Goal: Task Accomplishment & Management: Complete application form

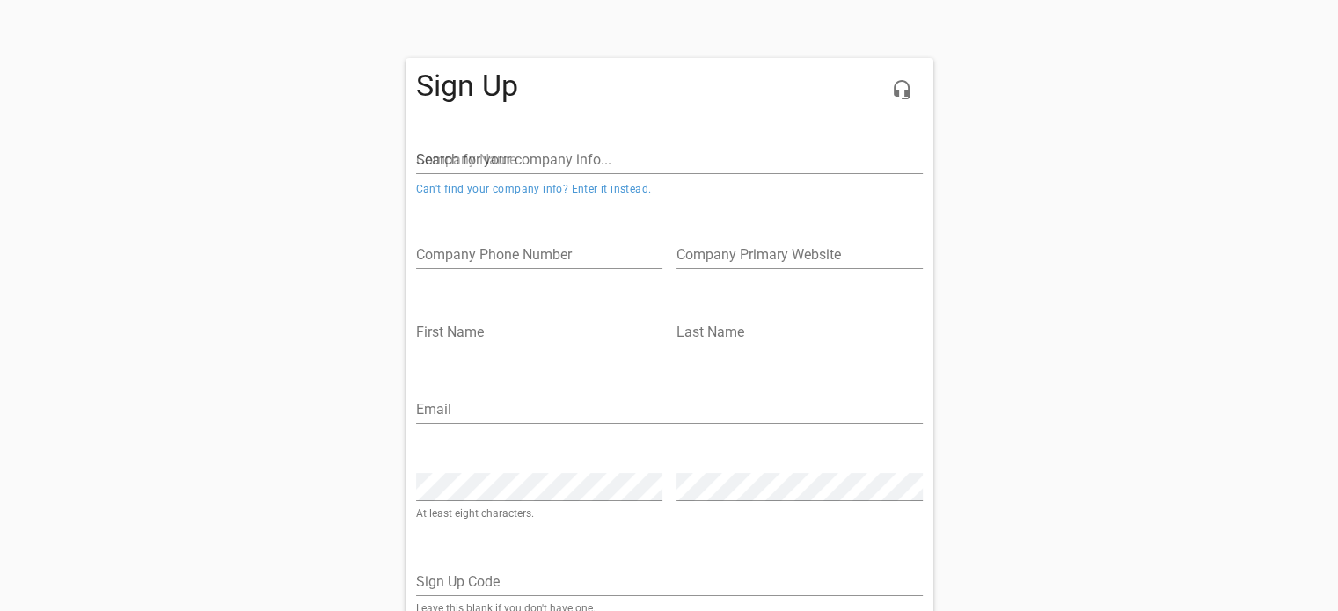
click at [551, 161] on input "Search for your company info..." at bounding box center [669, 160] width 507 height 28
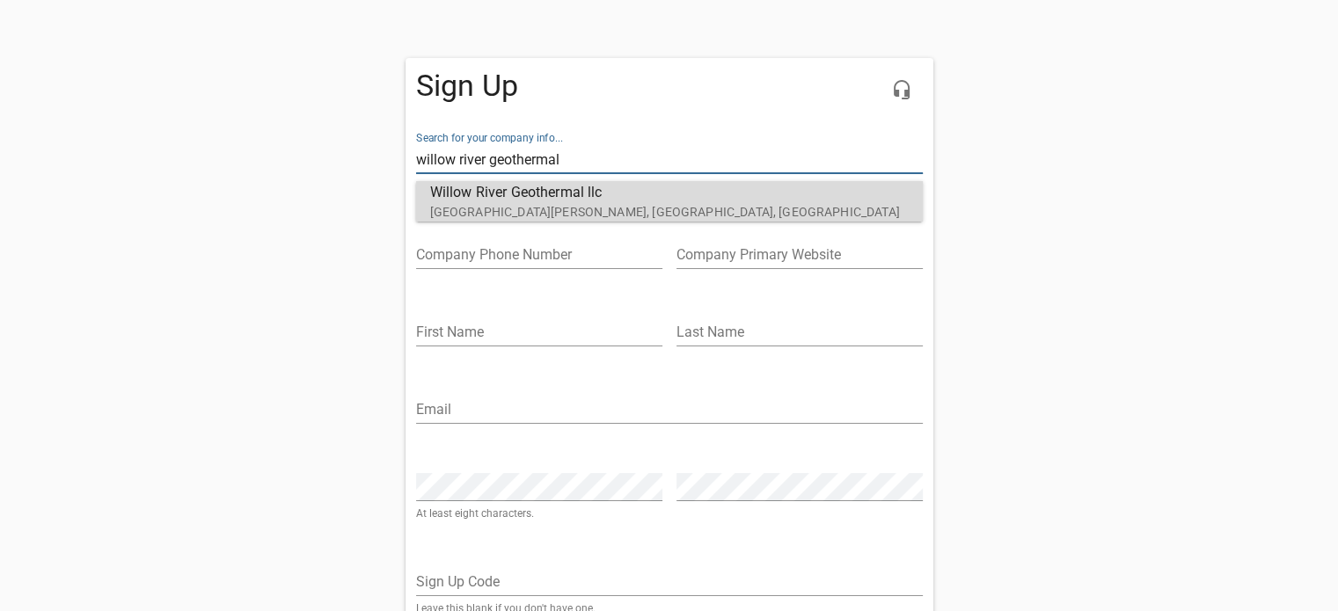
click at [549, 209] on p "[GEOGRAPHIC_DATA][PERSON_NAME], [GEOGRAPHIC_DATA], [GEOGRAPHIC_DATA]" at bounding box center [662, 212] width 464 height 18
type input "Willow River Geothermal llc"
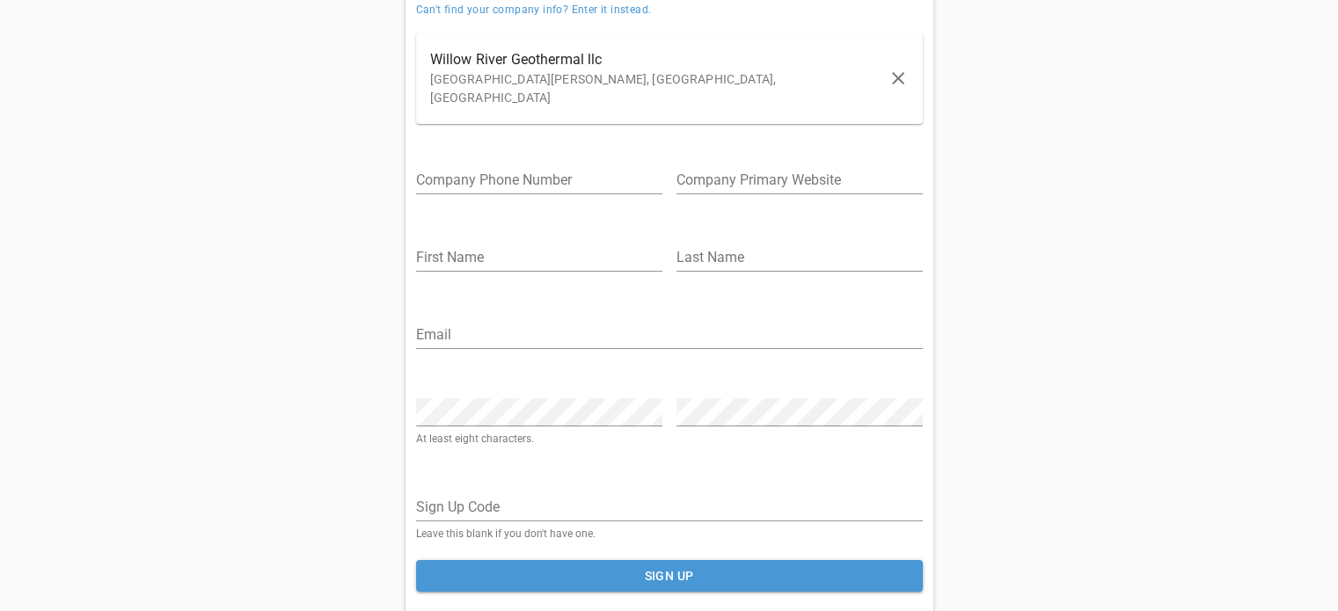
scroll to position [149, 0]
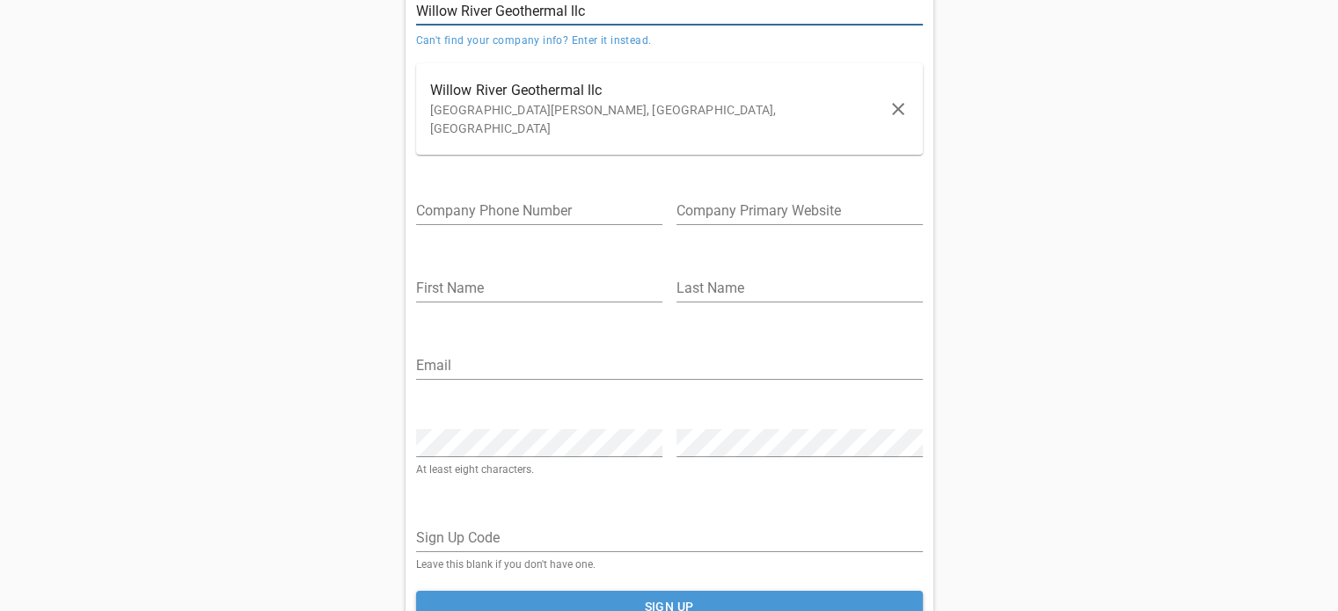
click at [720, 197] on input "url" at bounding box center [799, 211] width 246 height 28
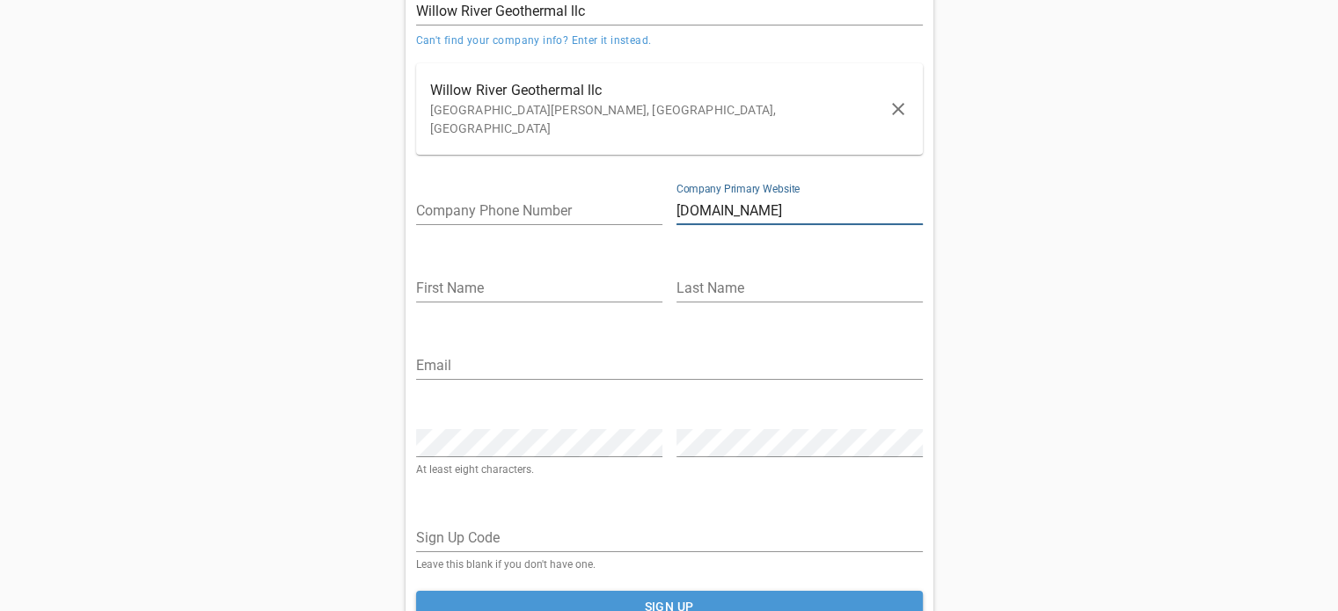
type input "[DOMAIN_NAME]"
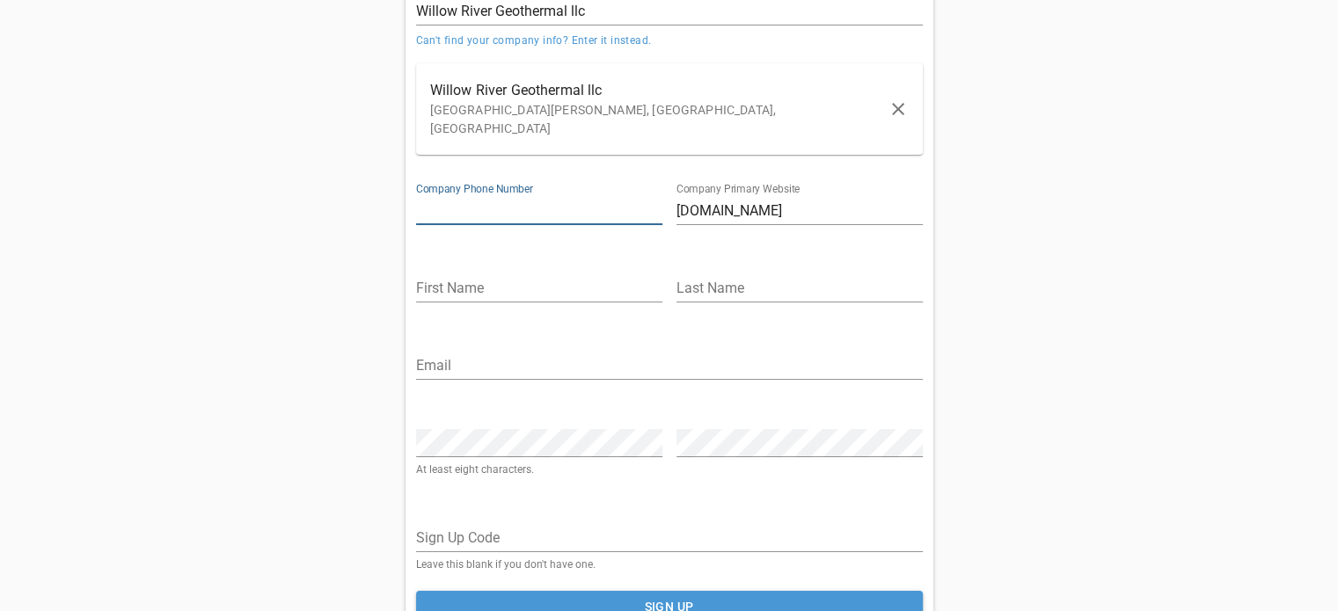
click at [506, 197] on input "tel" at bounding box center [539, 211] width 246 height 28
type input "3203840066"
click at [479, 274] on input "text" at bounding box center [539, 288] width 246 height 28
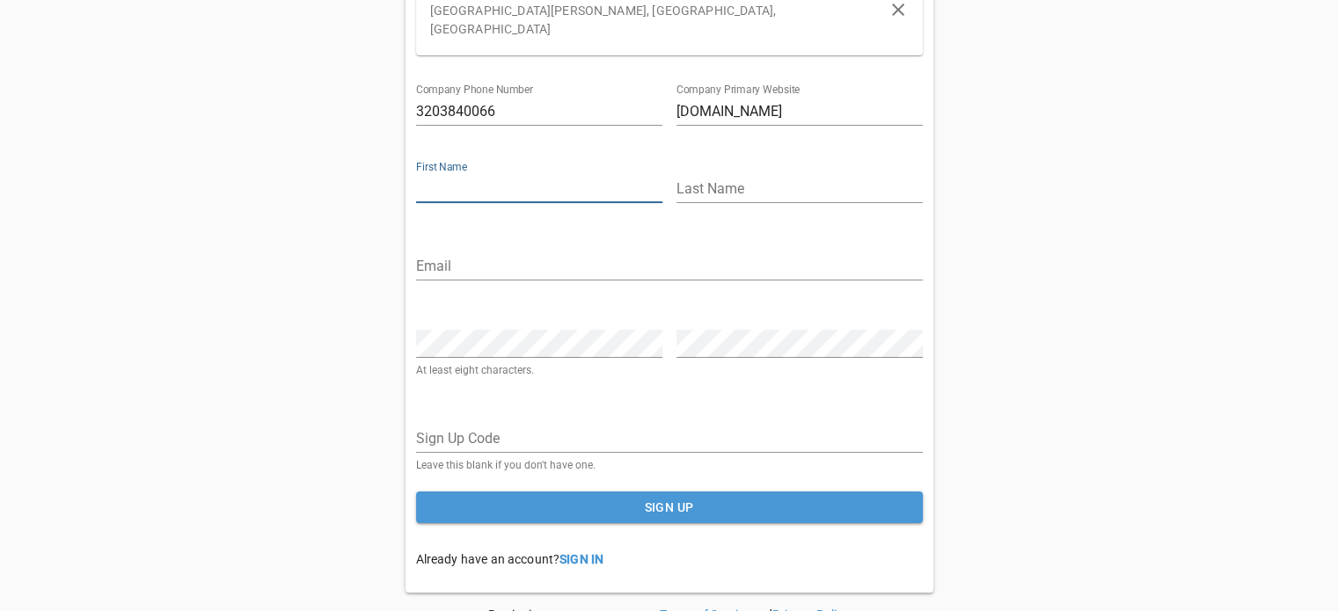
scroll to position [264, 0]
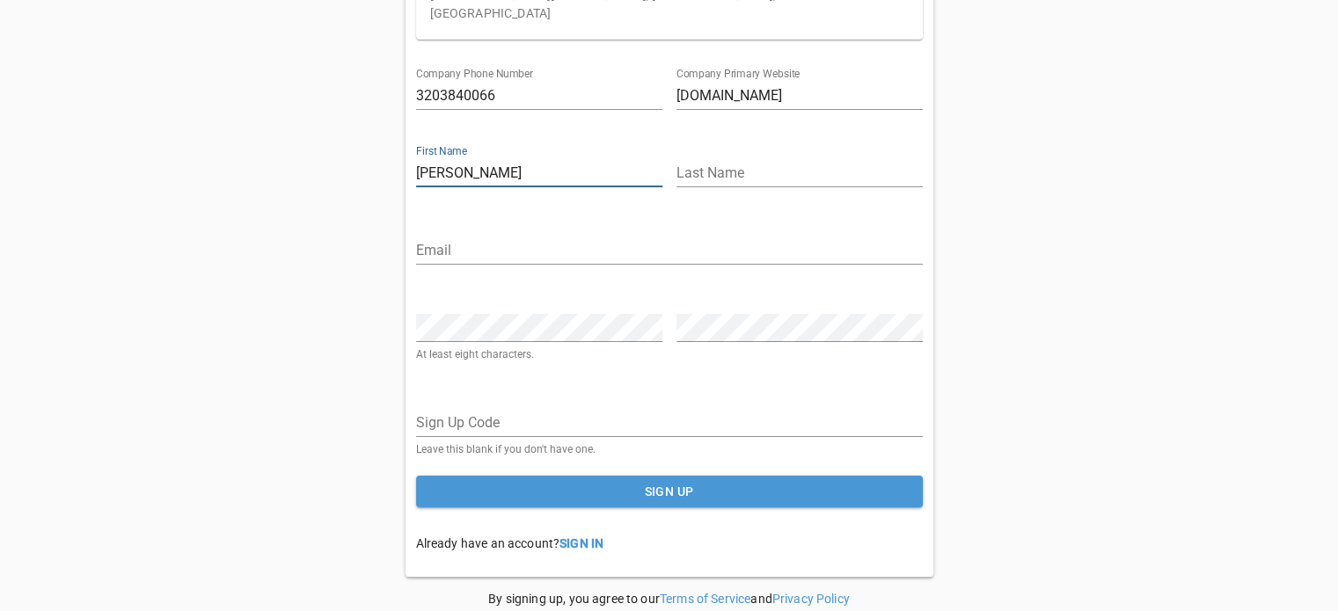
type input "[PERSON_NAME]"
click at [717, 159] on input "text" at bounding box center [799, 173] width 246 height 28
type input "Prachar"
click at [526, 237] on input "email" at bounding box center [669, 251] width 507 height 28
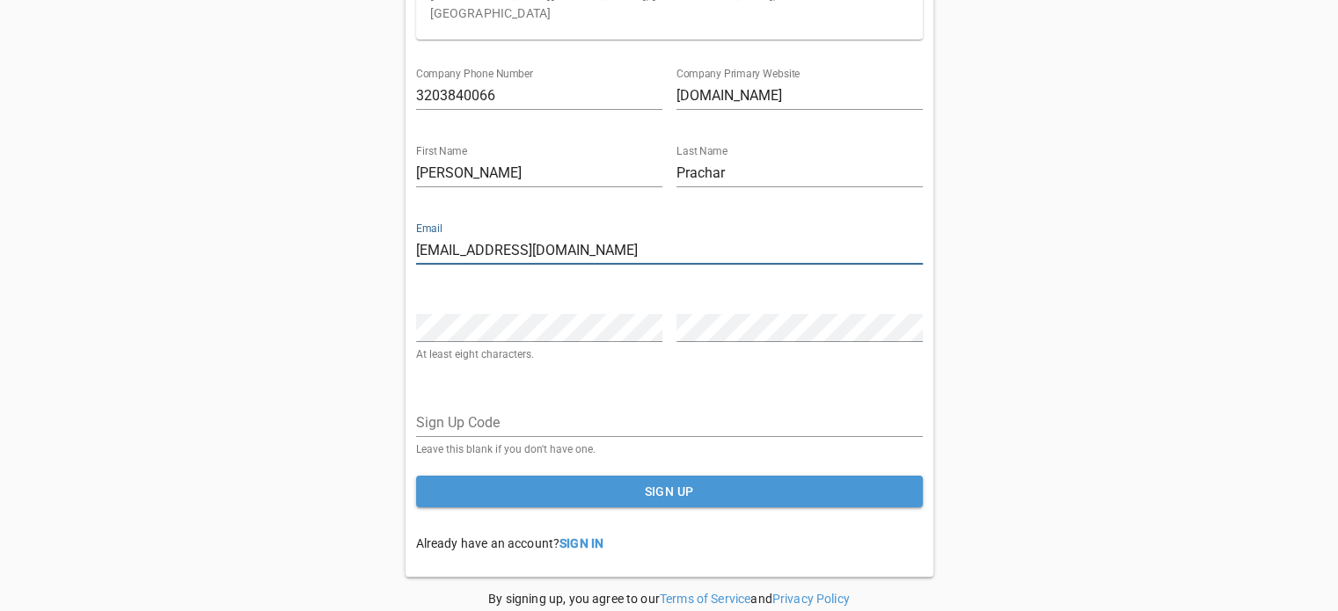
type input "[EMAIL_ADDRESS][DOMAIN_NAME]"
click at [483, 300] on div "Password At least eight characters." at bounding box center [539, 330] width 246 height 60
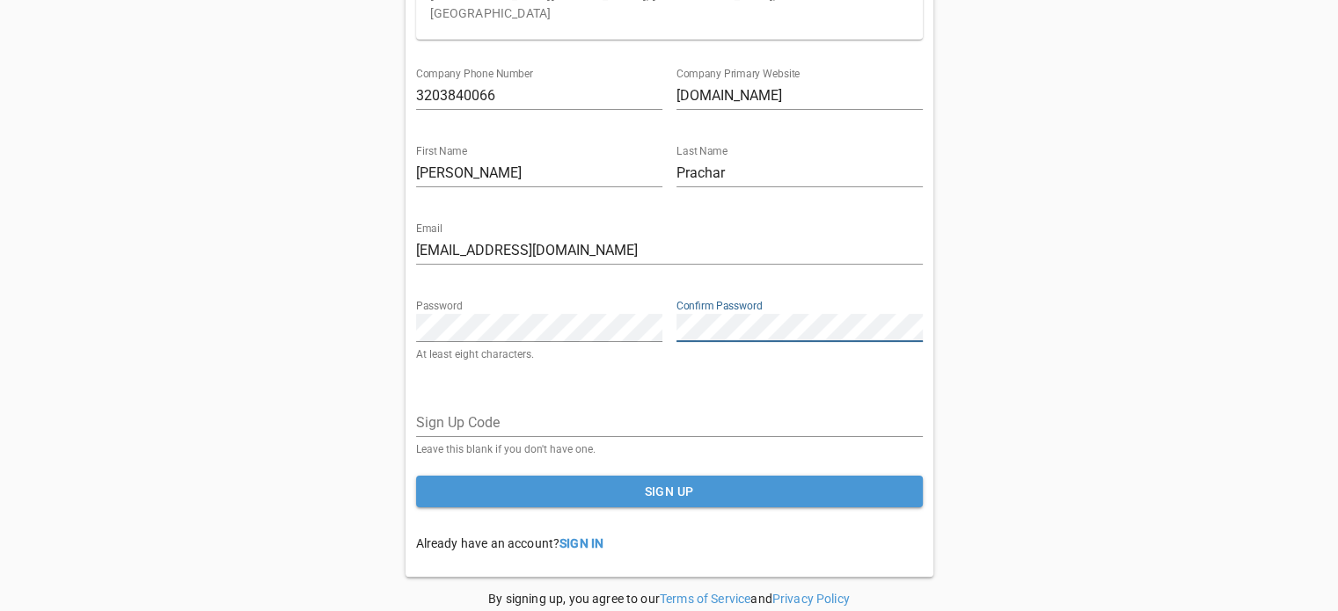
click at [690, 481] on span "Sign Up" at bounding box center [669, 492] width 478 height 22
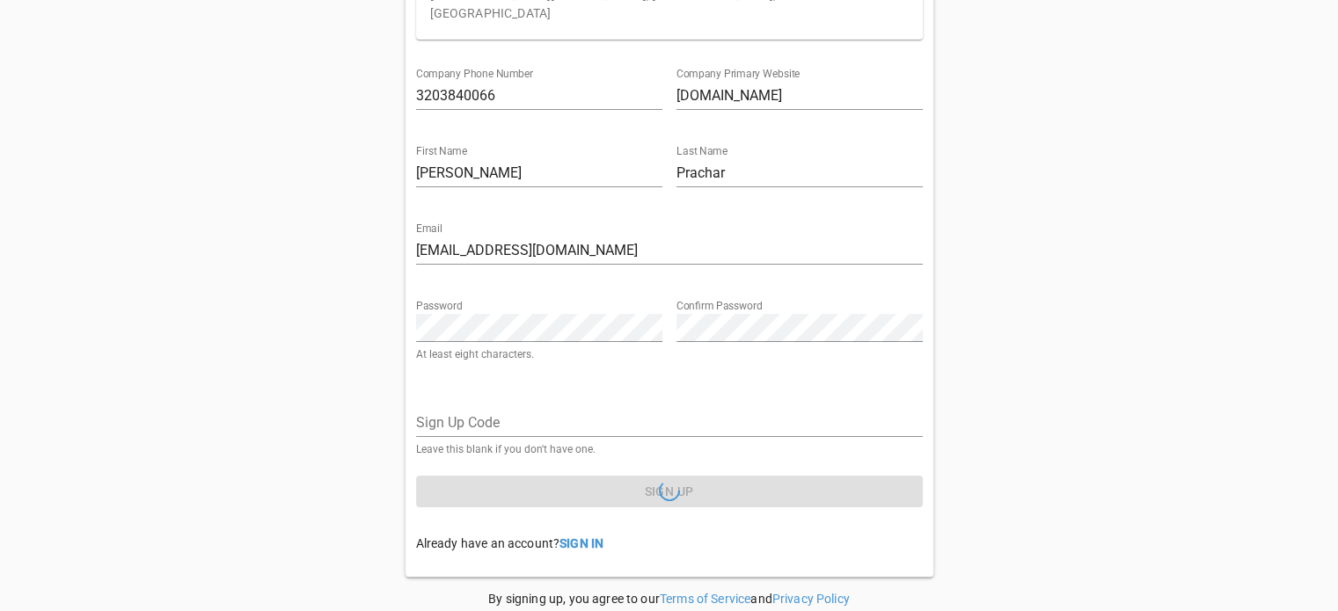
scroll to position [168, 0]
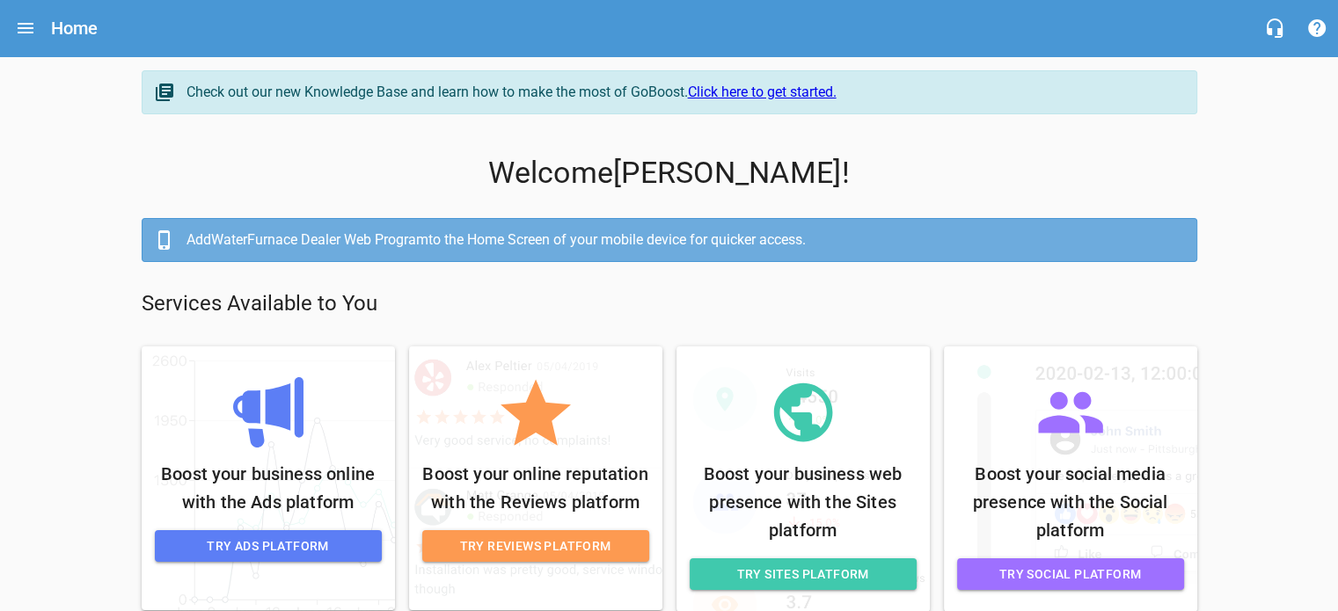
click at [785, 90] on link "Click here to get started." at bounding box center [762, 92] width 149 height 17
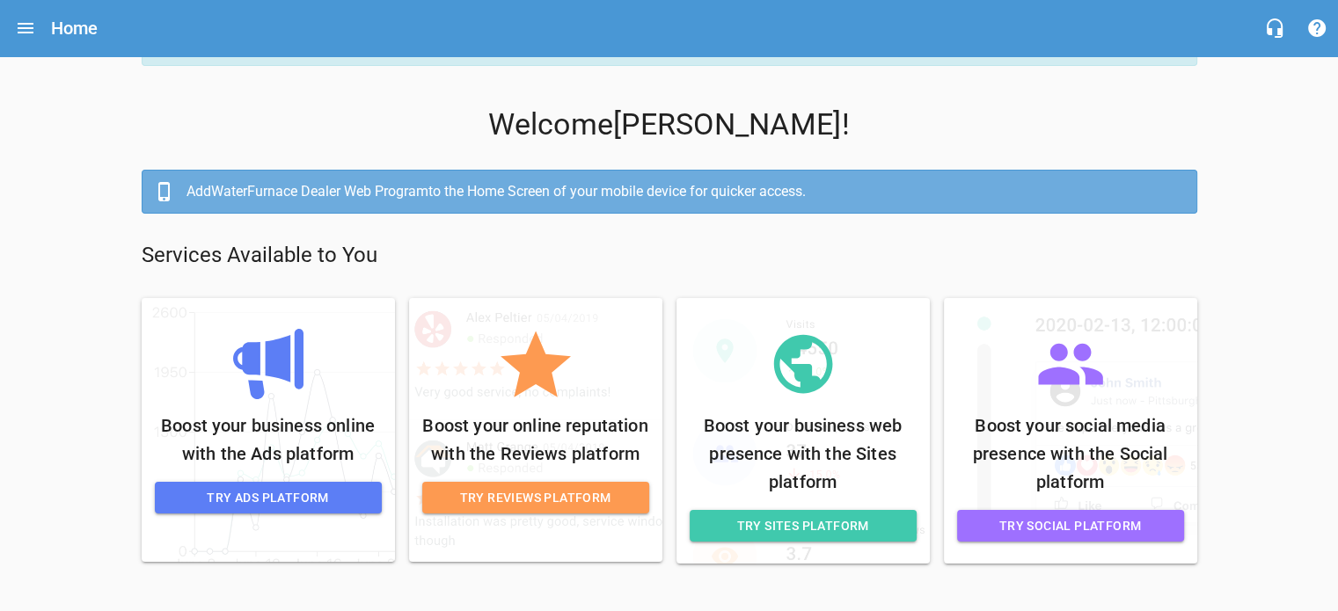
click at [858, 530] on span "Try Sites Platform" at bounding box center [803, 526] width 199 height 22
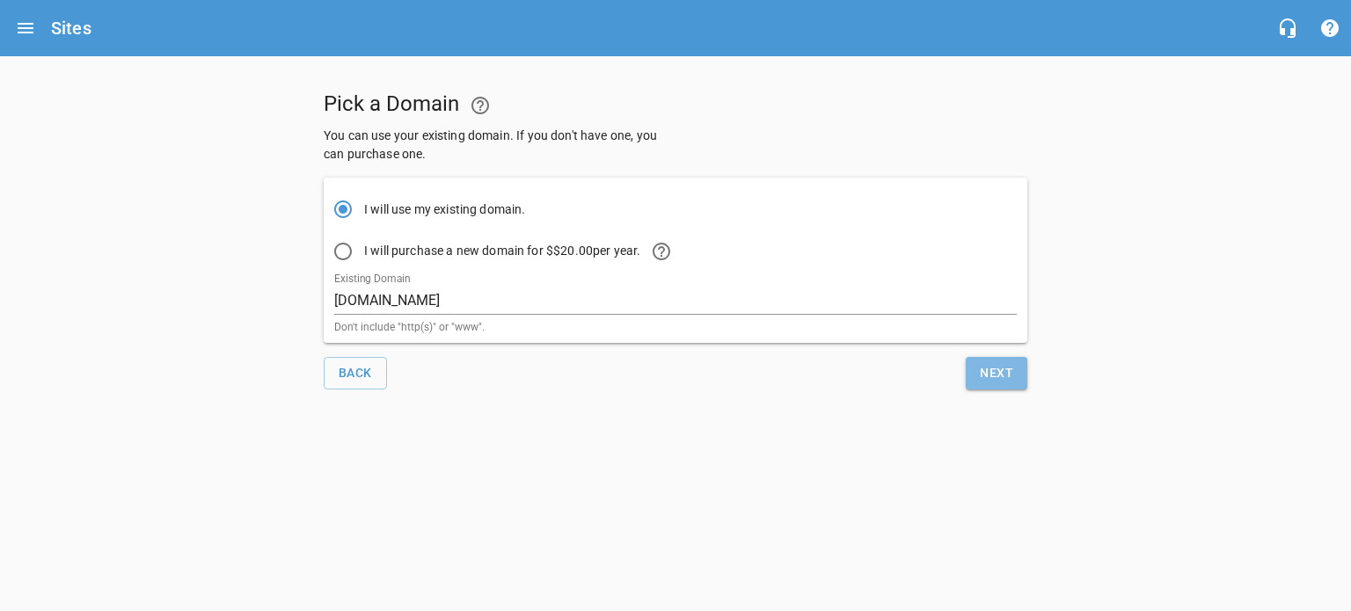
click at [989, 365] on span "Next" at bounding box center [996, 373] width 33 height 22
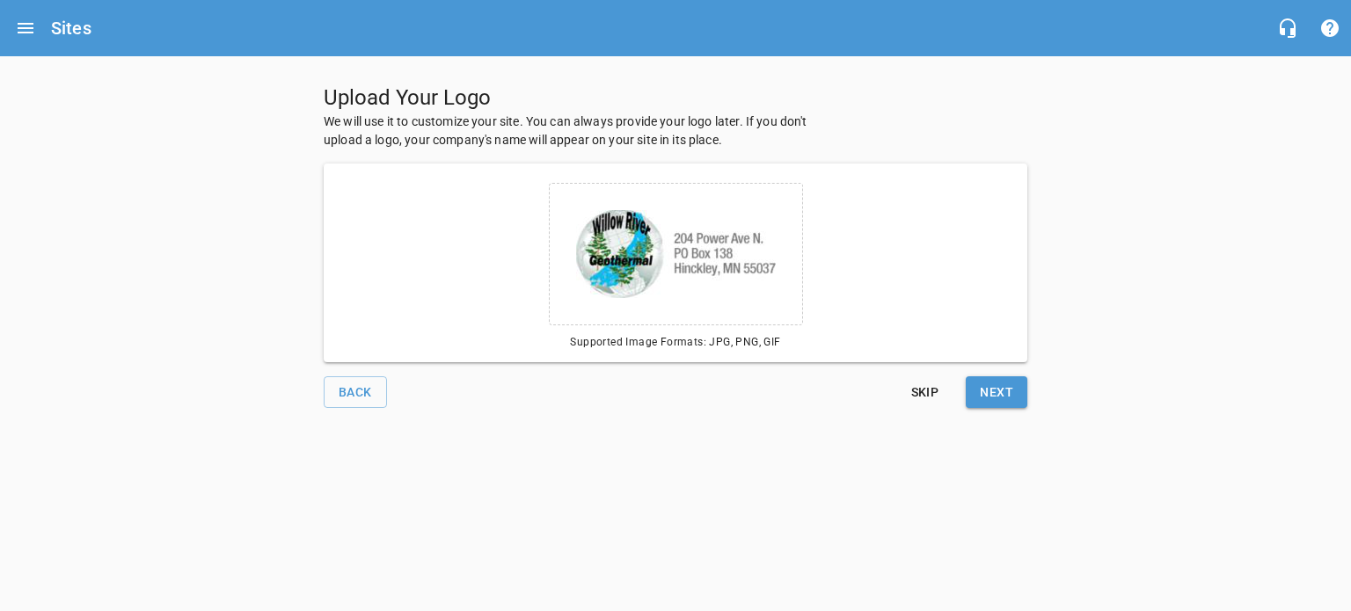
click at [1009, 385] on span "Next" at bounding box center [996, 393] width 33 height 22
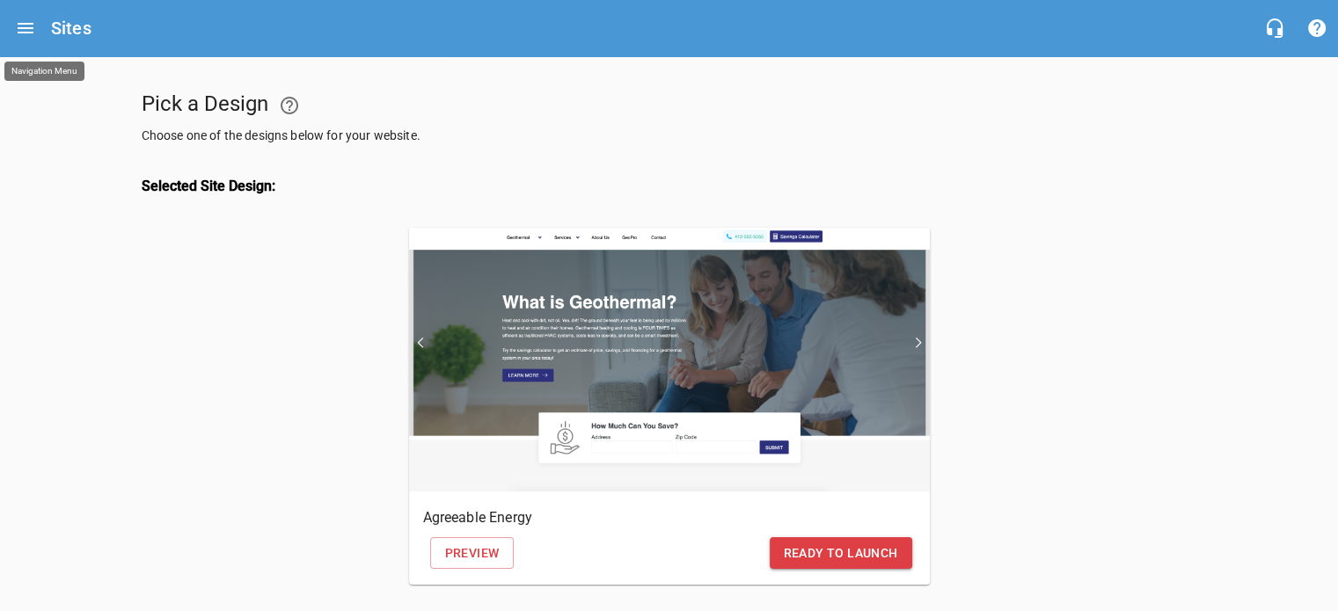
click at [11, 31] on button "Open drawer" at bounding box center [25, 28] width 42 height 42
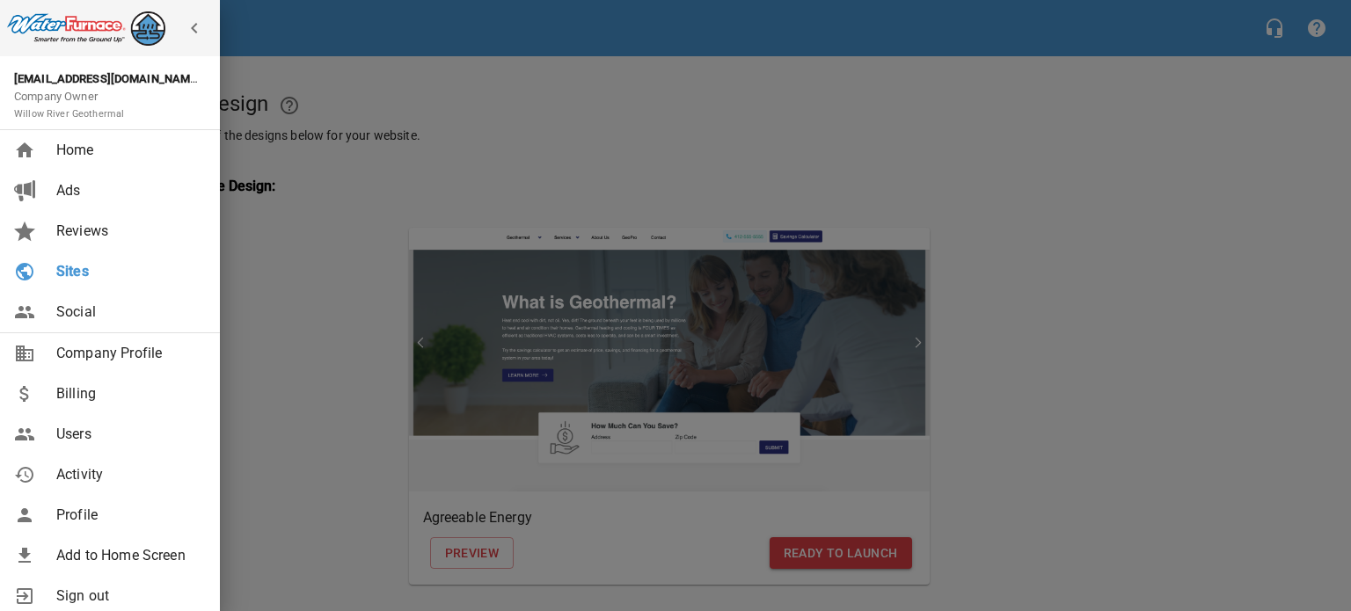
click at [594, 144] on div at bounding box center [675, 305] width 1351 height 611
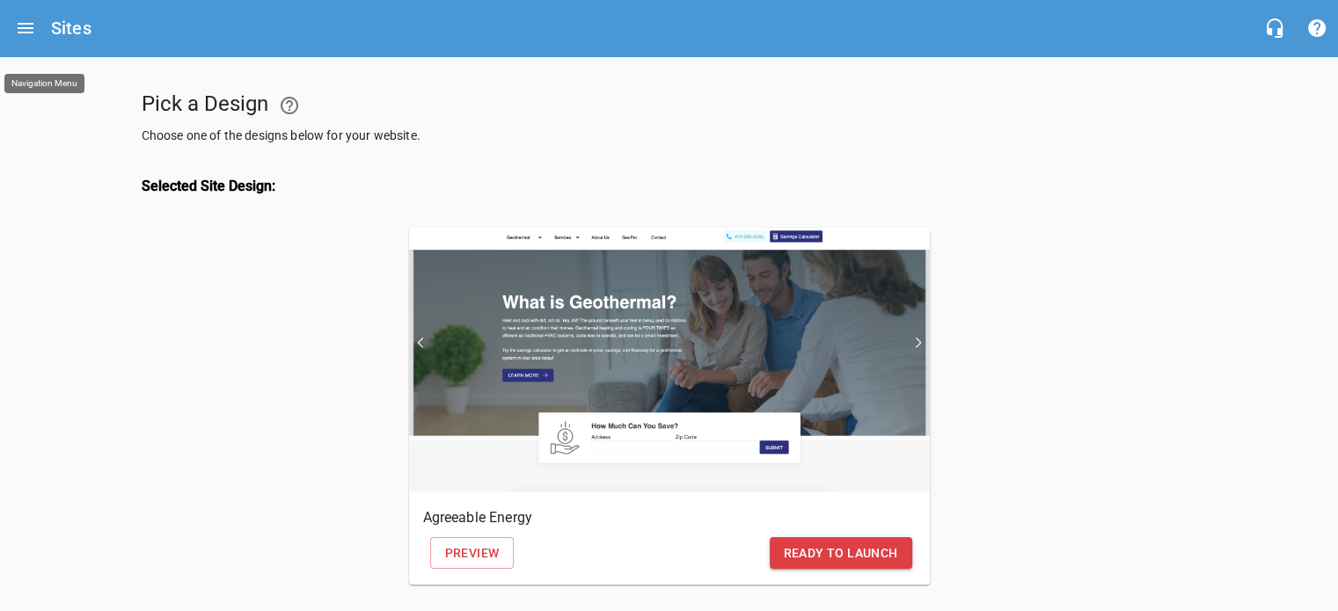
scroll to position [88, 0]
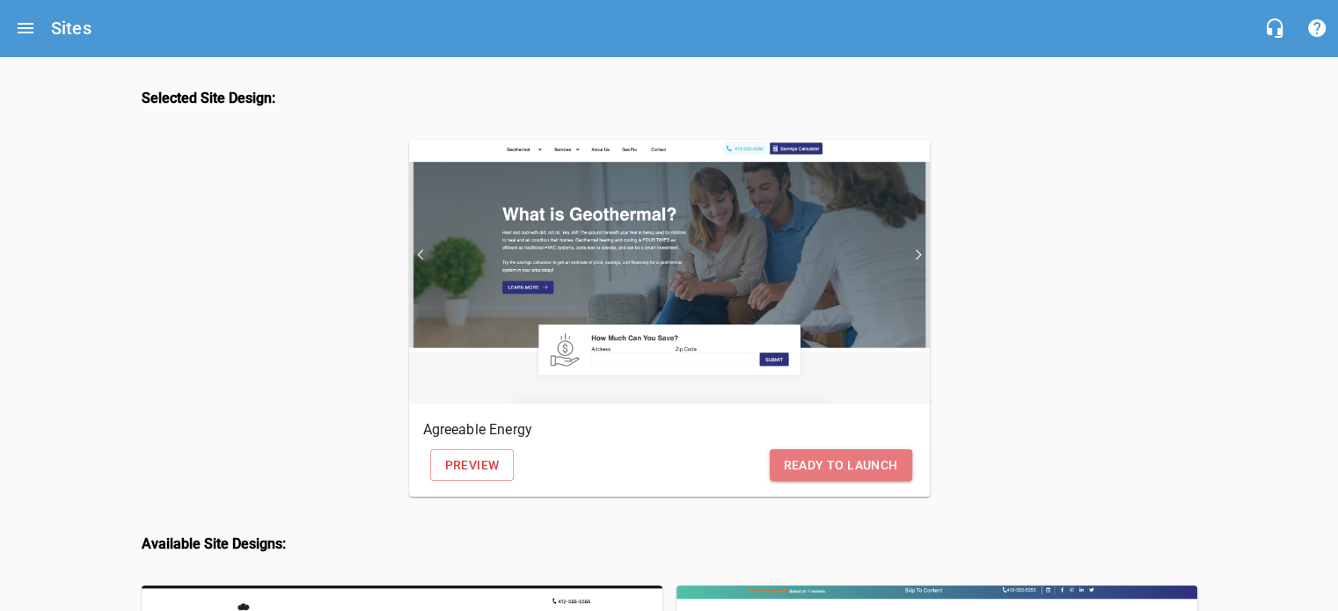
click at [835, 467] on span "Ready to Launch" at bounding box center [841, 466] width 114 height 22
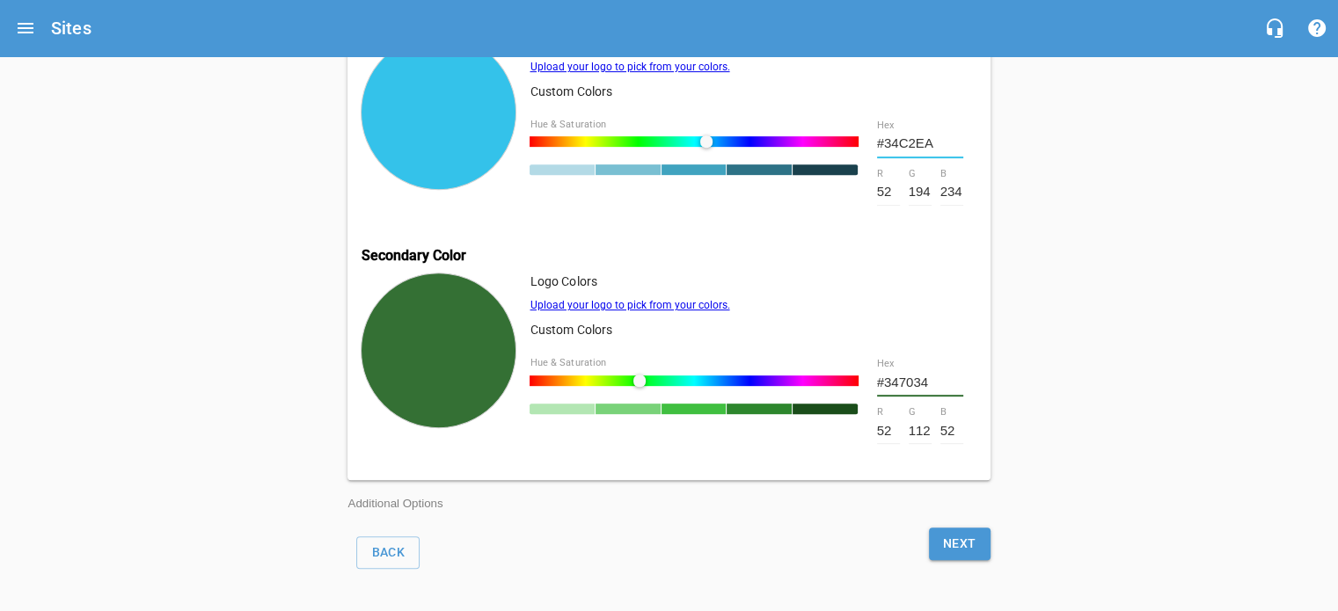
scroll to position [753, 0]
click at [964, 535] on span "Next" at bounding box center [959, 544] width 33 height 22
click at [962, 529] on button "Next" at bounding box center [960, 544] width 62 height 33
